Goal: Check status: Check status

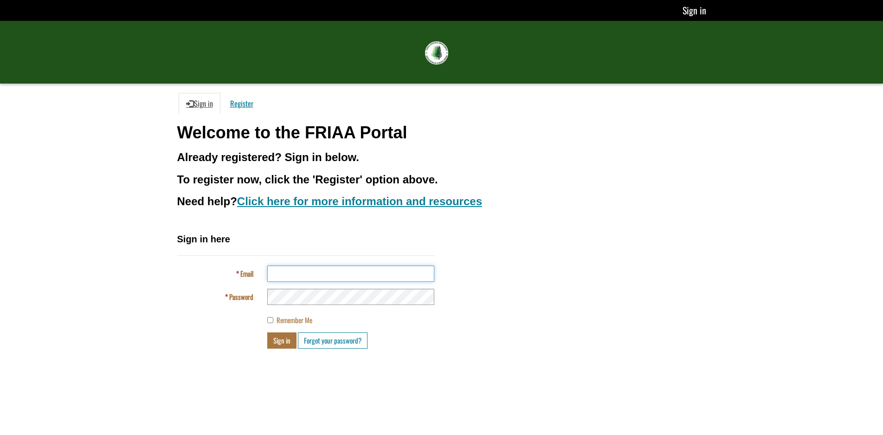
type input "**********"
click at [279, 341] on button "Sign in" at bounding box center [281, 340] width 29 height 16
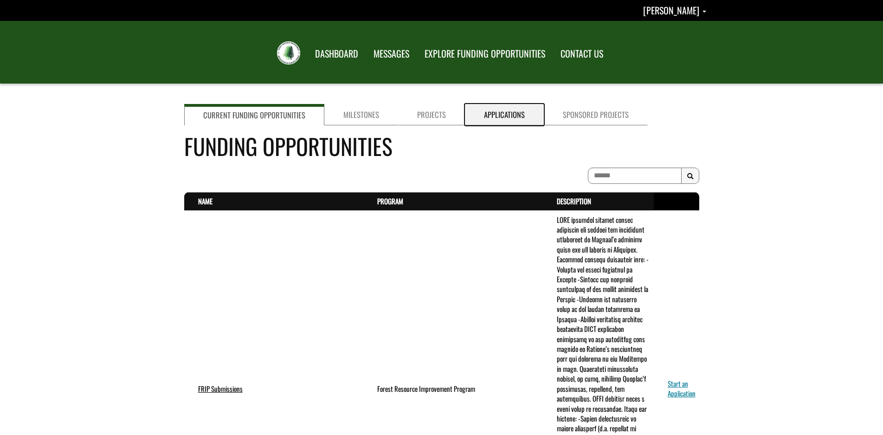
click at [493, 114] on link "Applications" at bounding box center [504, 114] width 79 height 21
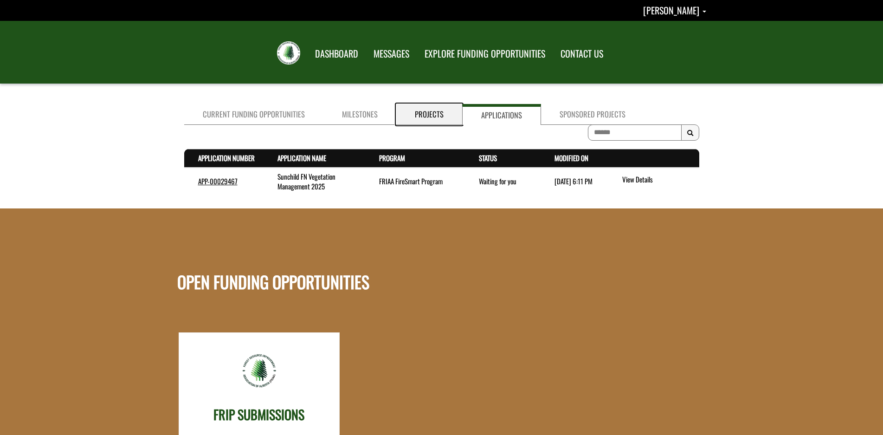
click at [431, 112] on link "Projects" at bounding box center [429, 114] width 66 height 21
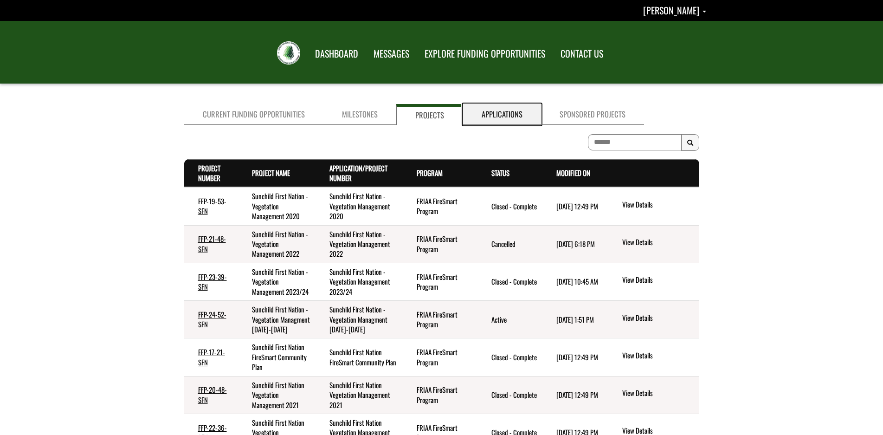
click at [512, 116] on link "Applications" at bounding box center [502, 114] width 78 height 21
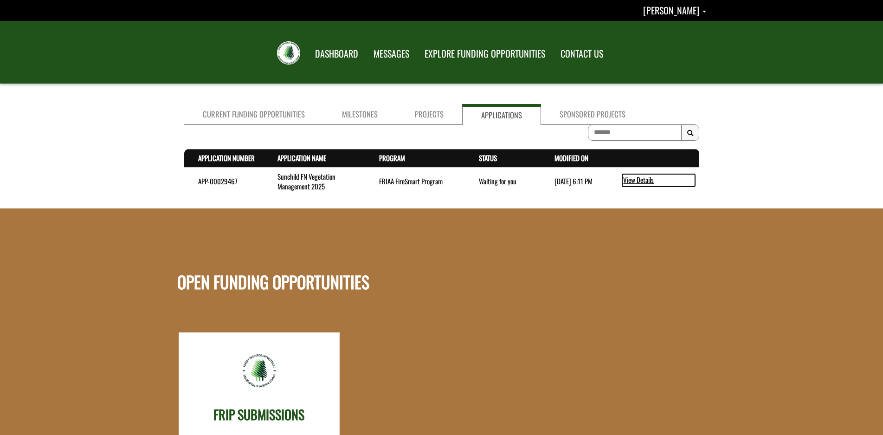
click at [638, 178] on link "View Details" at bounding box center [658, 180] width 73 height 12
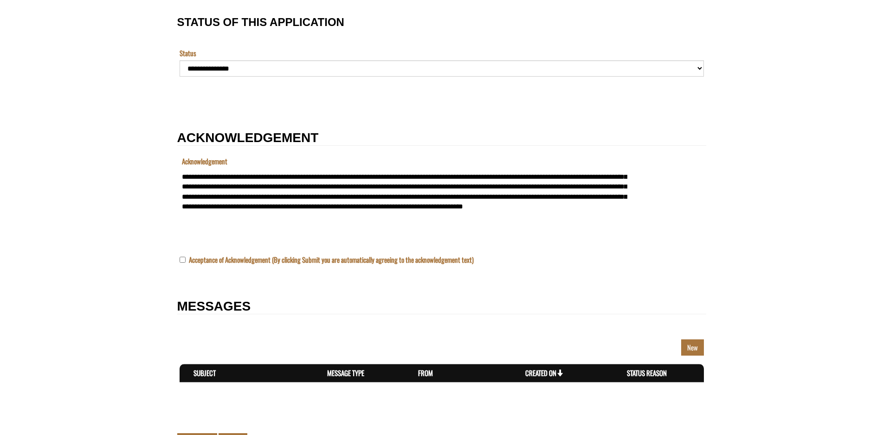
scroll to position [878, 0]
